Goal: Task Accomplishment & Management: Use online tool/utility

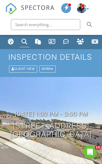
click at [13, 42] on div "Dashboard" at bounding box center [11, 41] width 6 height 6
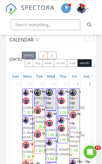
scroll to position [555, 0]
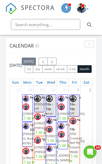
click at [51, 61] on span "button" at bounding box center [52, 61] width 5 height 5
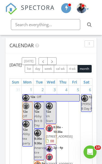
click at [54, 63] on span "button" at bounding box center [52, 61] width 5 height 5
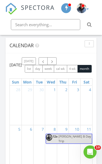
click at [56, 64] on button "button" at bounding box center [51, 61] width 9 height 8
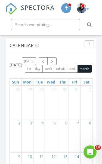
click at [48, 65] on button "button" at bounding box center [43, 61] width 9 height 8
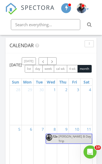
click at [45, 63] on span "button" at bounding box center [43, 61] width 5 height 5
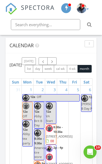
click at [46, 63] on span "button" at bounding box center [43, 61] width 5 height 5
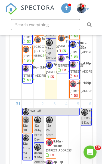
scroll to position [627, 0]
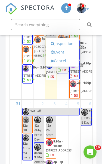
click at [59, 54] on link "Event" at bounding box center [62, 52] width 28 height 9
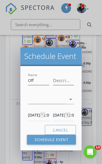
click at [37, 101] on div at bounding box center [47, 99] width 38 height 9
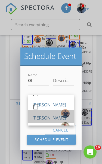
click at [34, 120] on div "[PERSON_NAME]" at bounding box center [49, 117] width 34 height 9
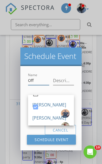
click at [40, 80] on input "Off" at bounding box center [38, 80] width 21 height 9
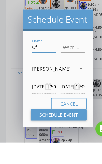
type input "O"
type input "Dentist"
click at [34, 109] on input "09/04/2025 12:00 AM" at bounding box center [38, 115] width 21 height 12
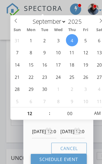
scroll to position [735, 0]
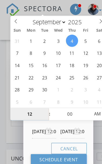
click at [25, 101] on input "12" at bounding box center [26, 99] width 34 height 11
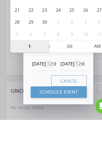
type input "01"
type input "09/04/2025 1:00 PM"
type input "09/05/2025 1:00 PM"
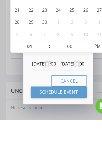
click at [59, 57] on body "SPECTORA Robert Reynoso EGA Inspection Role: Inspector Change Role Dashboard Ne…" at bounding box center [51, 63] width 102 height 1597
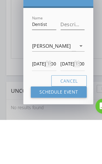
scroll to position [763, 6]
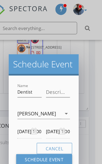
click at [53, 115] on input "09/05/2025 1:00 PM" at bounding box center [63, 115] width 21 height 12
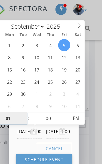
click at [7, 103] on input "01" at bounding box center [20, 103] width 34 height 11
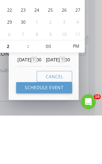
type input "02"
type input "09/05/2025 2:00 PM"
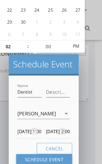
click at [48, 140] on button "Schedule Event" at bounding box center [51, 140] width 49 height 10
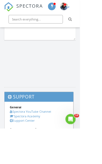
scroll to position [868, 0]
